Goal: Task Accomplishment & Management: Manage account settings

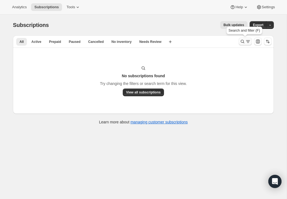
click at [243, 40] on icon "Search and filter results" at bounding box center [243, 42] width 6 height 6
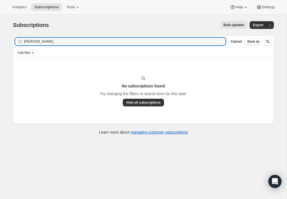
drag, startPoint x: 45, startPoint y: 41, endPoint x: 13, endPoint y: 36, distance: 31.8
click at [13, 36] on div "Filter subscribers Cheryl Morgan Clear Cancel Save as" at bounding box center [143, 41] width 261 height 12
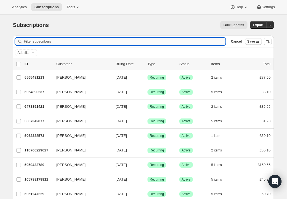
click at [34, 41] on input "Filter subscribers" at bounding box center [125, 42] width 202 height 8
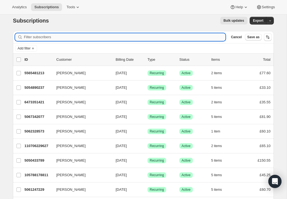
click at [49, 35] on input "Filter subscribers" at bounding box center [125, 37] width 202 height 8
paste input "hortontracey81@"
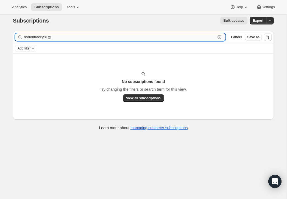
drag, startPoint x: 35, startPoint y: 38, endPoint x: 58, endPoint y: 39, distance: 23.4
click at [58, 39] on input "hortontracey81@" at bounding box center [120, 37] width 192 height 8
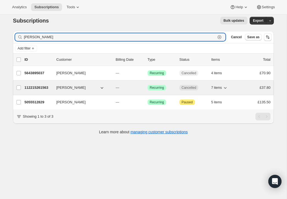
type input "[PERSON_NAME]"
click at [45, 87] on p "112215261563" at bounding box center [38, 88] width 28 height 6
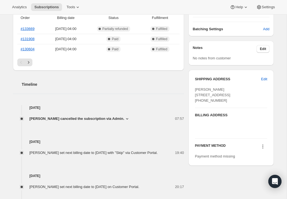
scroll to position [147, 0]
drag, startPoint x: 29, startPoint y: 100, endPoint x: 171, endPoint y: 138, distance: 146.1
copy div "13 Aug 2025 Deborah Wood cancelled the subscription via Admin. 07:57 Other No d…"
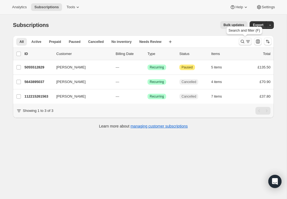
click at [243, 39] on icon "Search and filter results" at bounding box center [243, 42] width 6 height 6
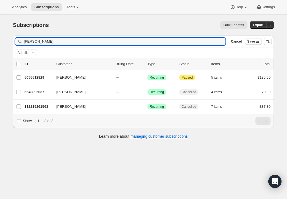
drag, startPoint x: 37, startPoint y: 43, endPoint x: 17, endPoint y: 36, distance: 21.3
click at [17, 36] on div "Filter subscribers [PERSON_NAME] Clear Cancel Save as" at bounding box center [143, 41] width 261 height 12
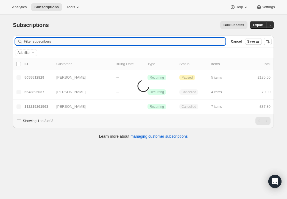
click at [37, 42] on input "Filter subscribers" at bounding box center [125, 42] width 202 height 8
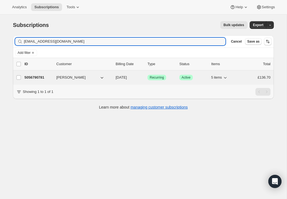
type input "[EMAIL_ADDRESS][DOMAIN_NAME]"
click at [43, 76] on p "5056790781" at bounding box center [38, 78] width 28 height 6
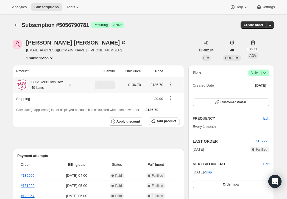
click at [70, 85] on icon at bounding box center [70, 84] width 2 height 1
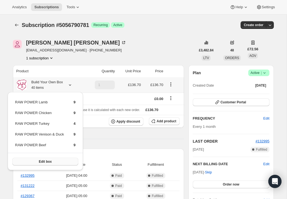
click at [62, 160] on button "Edit box" at bounding box center [45, 162] width 66 height 8
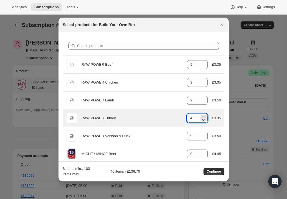
drag, startPoint x: 190, startPoint y: 118, endPoint x: 194, endPoint y: 118, distance: 4.2
click at [194, 118] on input "4" at bounding box center [193, 118] width 12 height 9
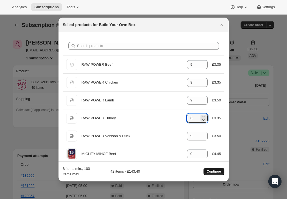
type input "6"
click at [209, 170] on span "Continue" at bounding box center [214, 171] width 14 height 4
